Goal: Use online tool/utility: Utilize a website feature to perform a specific function

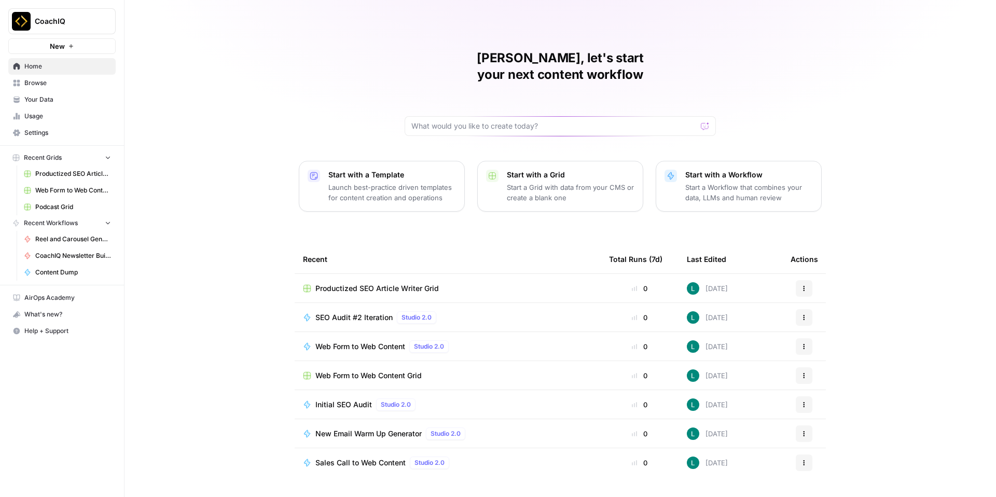
click at [355, 340] on div "Web Form to Web Content Studio 2.0" at bounding box center [383, 346] width 137 height 12
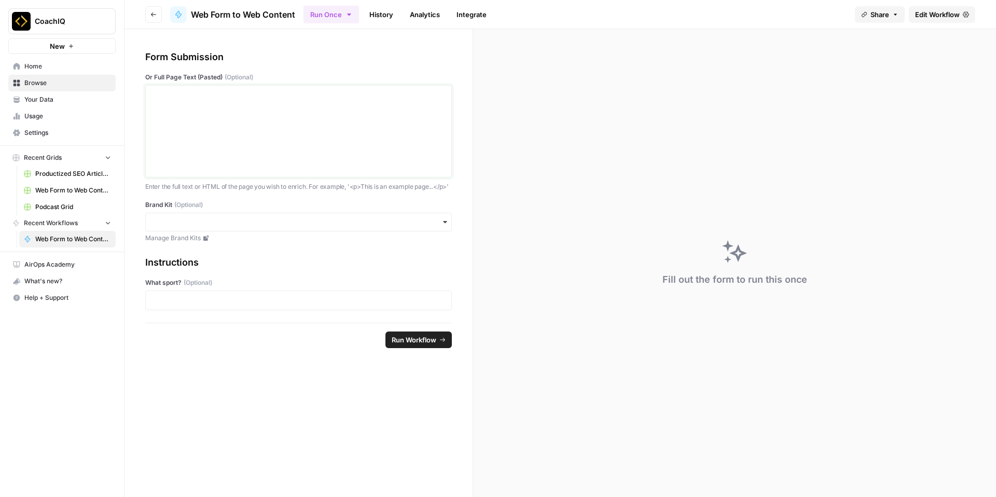
click at [281, 107] on div at bounding box center [298, 131] width 293 height 83
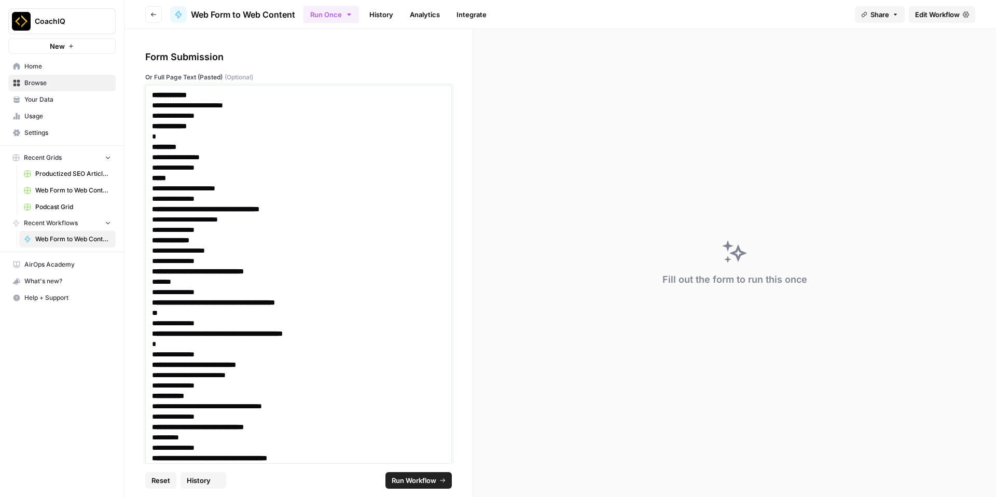
scroll to position [676, 0]
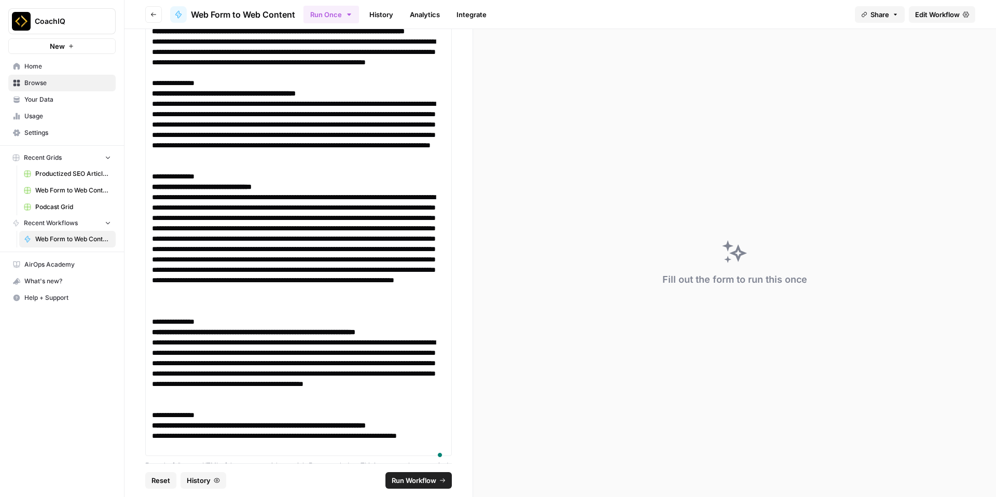
click at [422, 478] on span "Run Workflow" at bounding box center [414, 480] width 45 height 10
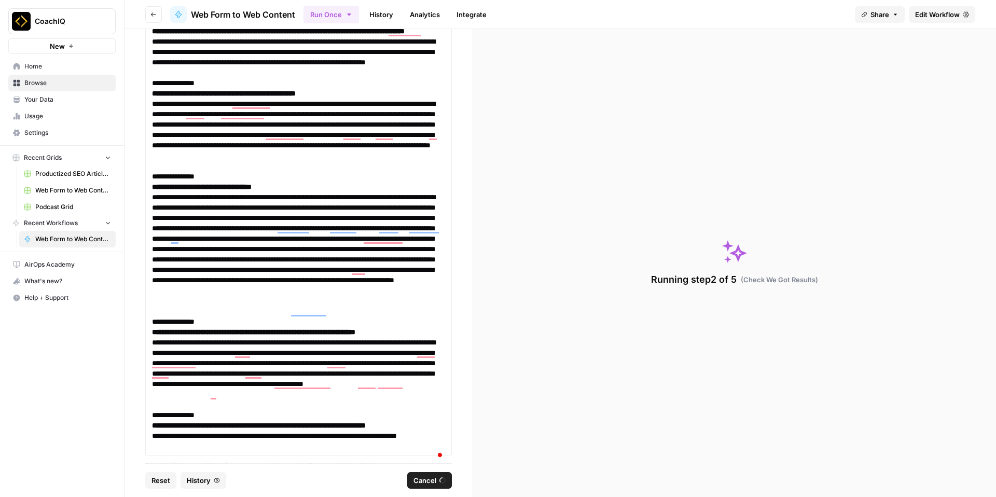
click at [432, 472] on button "Cancel" at bounding box center [429, 480] width 45 height 17
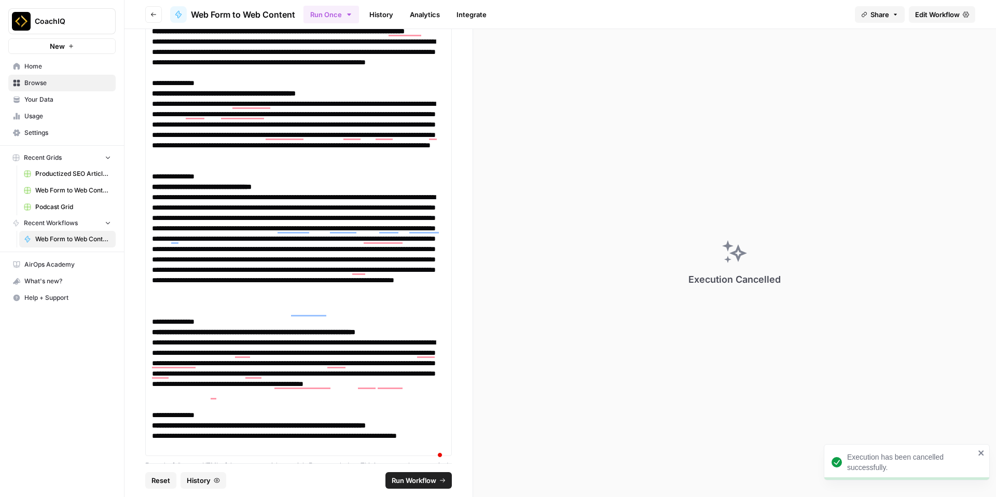
click at [432, 472] on button "Run Workflow" at bounding box center [418, 480] width 66 height 17
click at [432, 472] on button "Cancel" at bounding box center [429, 480] width 45 height 17
click at [427, 473] on button "Run Workflow" at bounding box center [418, 480] width 66 height 17
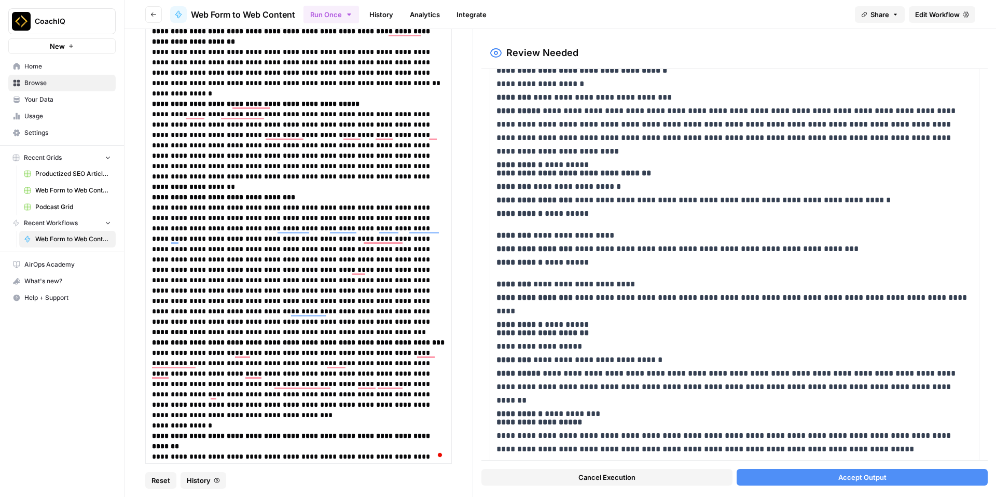
scroll to position [929, 0]
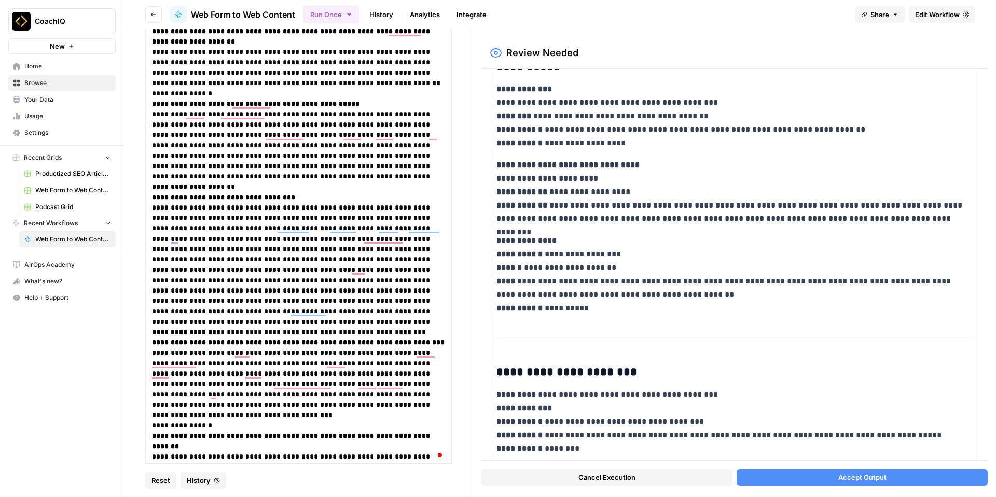
click at [876, 479] on span "Accept Output" at bounding box center [862, 477] width 48 height 10
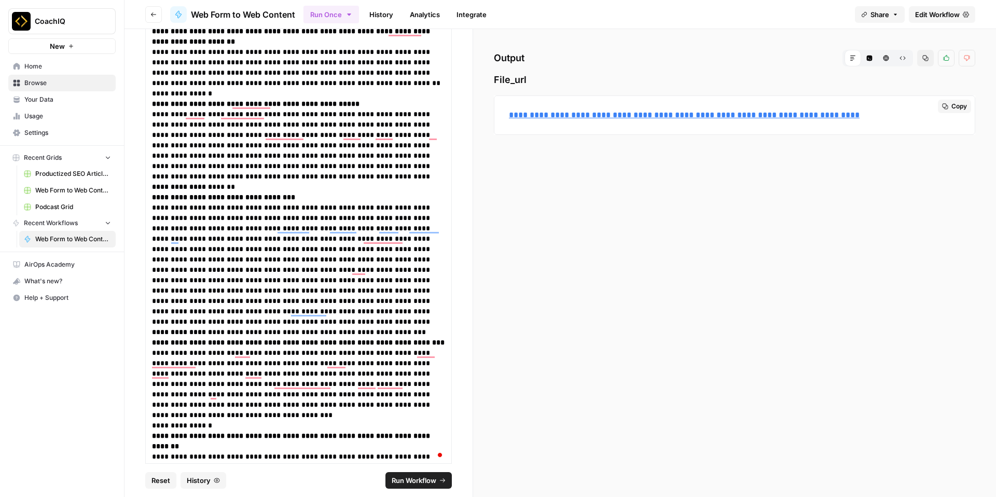
click at [694, 114] on link "**********" at bounding box center [684, 115] width 351 height 8
